Goal: Task Accomplishment & Management: Use online tool/utility

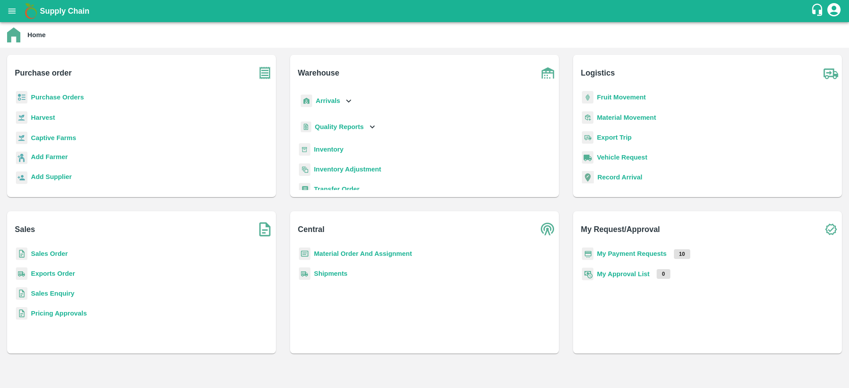
click at [49, 96] on b "Purchase Orders" at bounding box center [57, 97] width 53 height 7
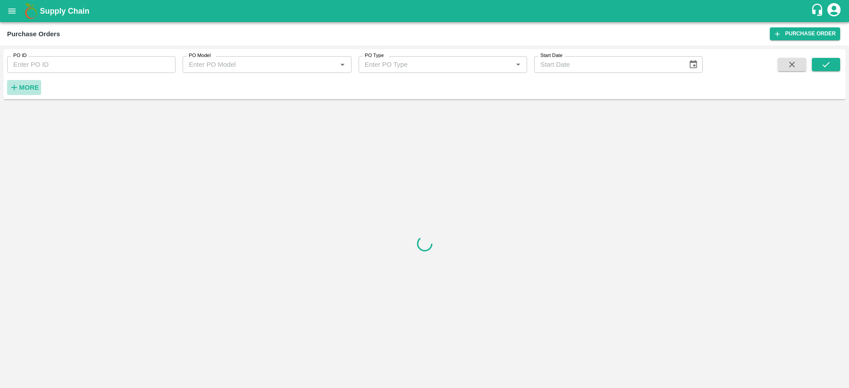
click at [24, 83] on h6 "More" at bounding box center [29, 87] width 20 height 11
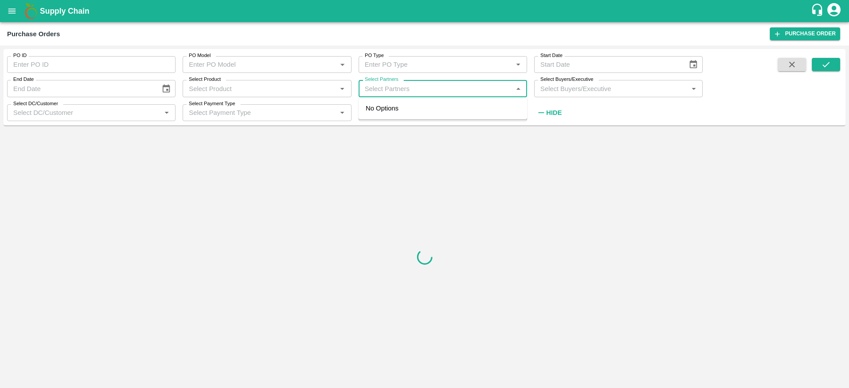
click at [400, 89] on input "Select Partners" at bounding box center [435, 88] width 149 height 11
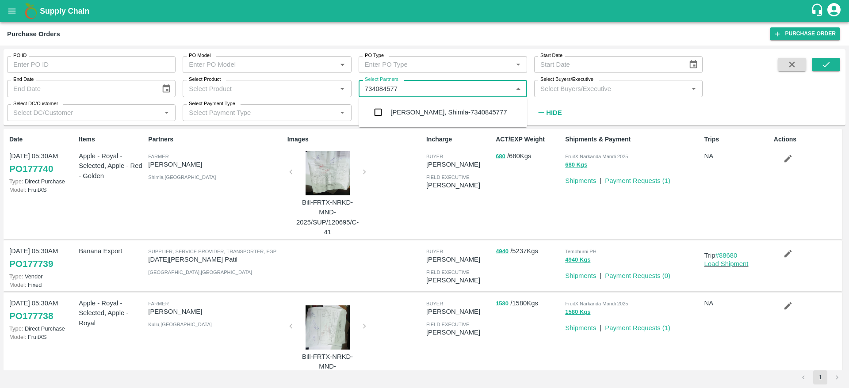
type input "7340845777"
click at [377, 110] on input "checkbox" at bounding box center [378, 112] width 18 height 18
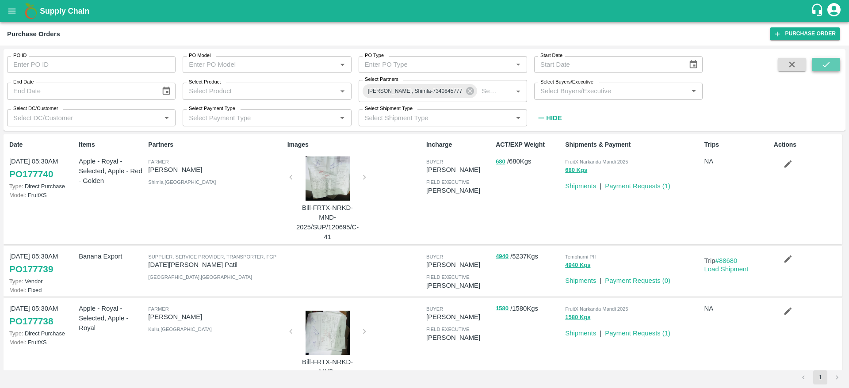
click at [832, 61] on button "submit" at bounding box center [826, 64] width 28 height 13
